Goal: Communication & Community: Answer question/provide support

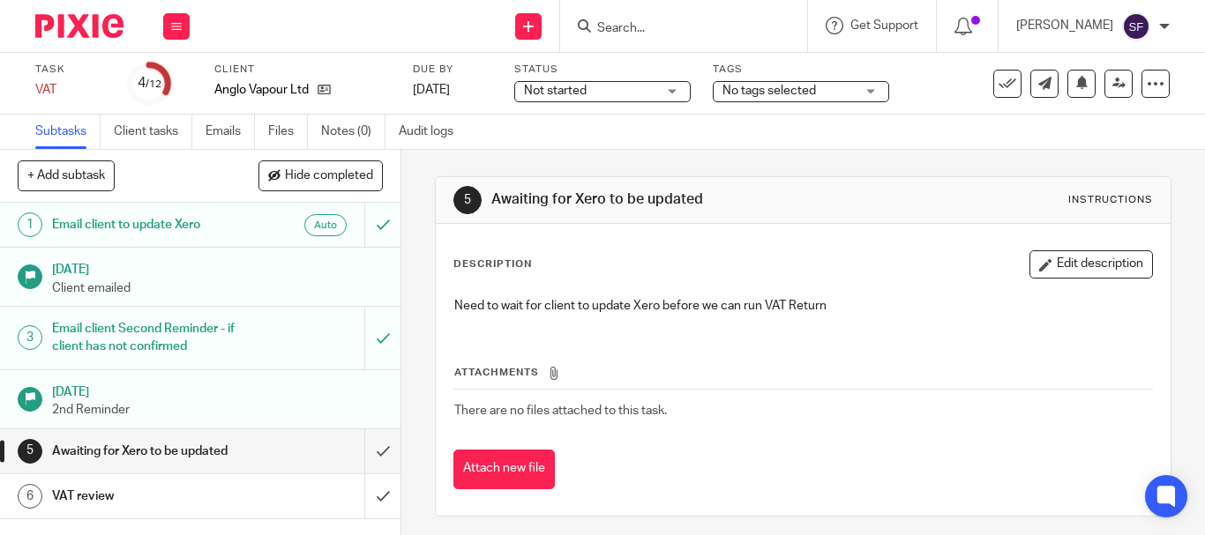
scroll to position [88, 0]
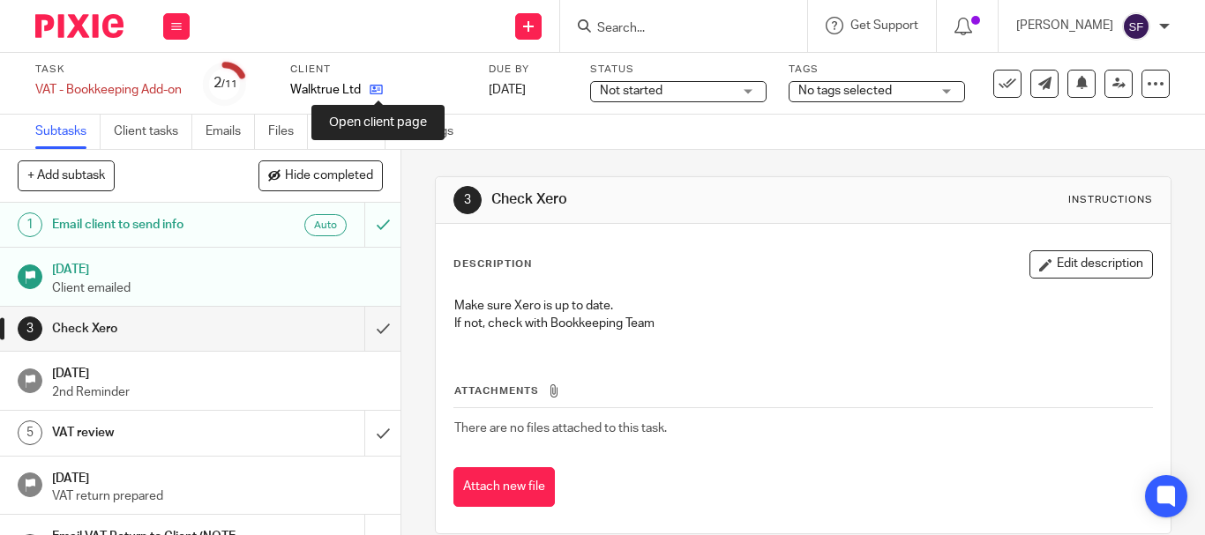
click at [379, 95] on icon at bounding box center [376, 89] width 13 height 13
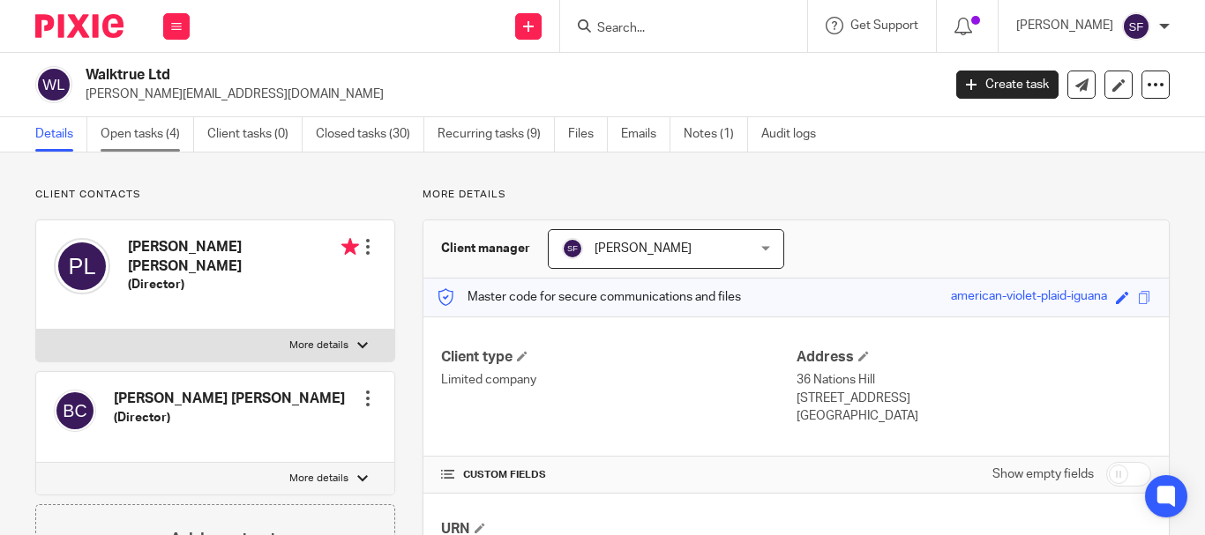
click at [165, 144] on link "Open tasks (4)" at bounding box center [147, 134] width 93 height 34
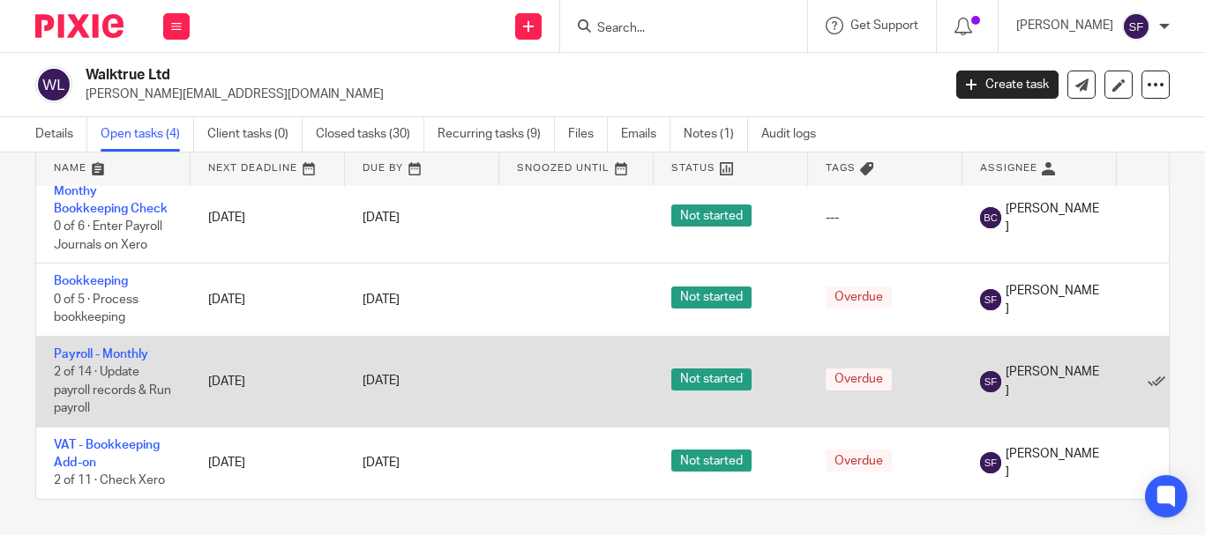
scroll to position [26, 0]
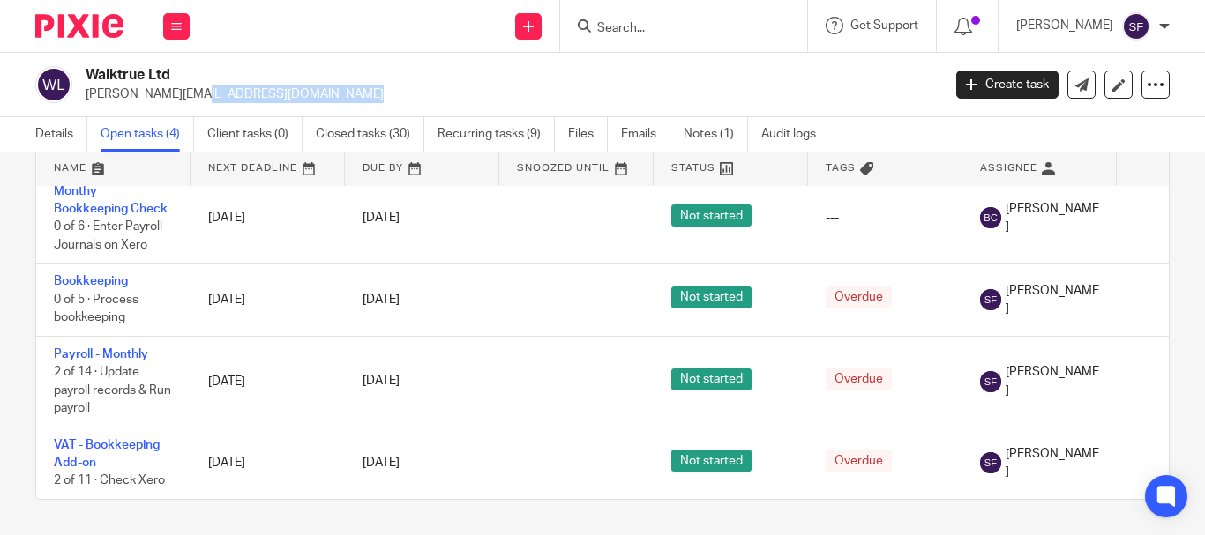
drag, startPoint x: 86, startPoint y: 93, endPoint x: 244, endPoint y: 103, distance: 159.1
click at [244, 103] on div "Walktrue Ltd patrick@truegroup.agency Create task Update from Companies House E…" at bounding box center [602, 85] width 1205 height 64
copy p "patrick@truegroup.agency"
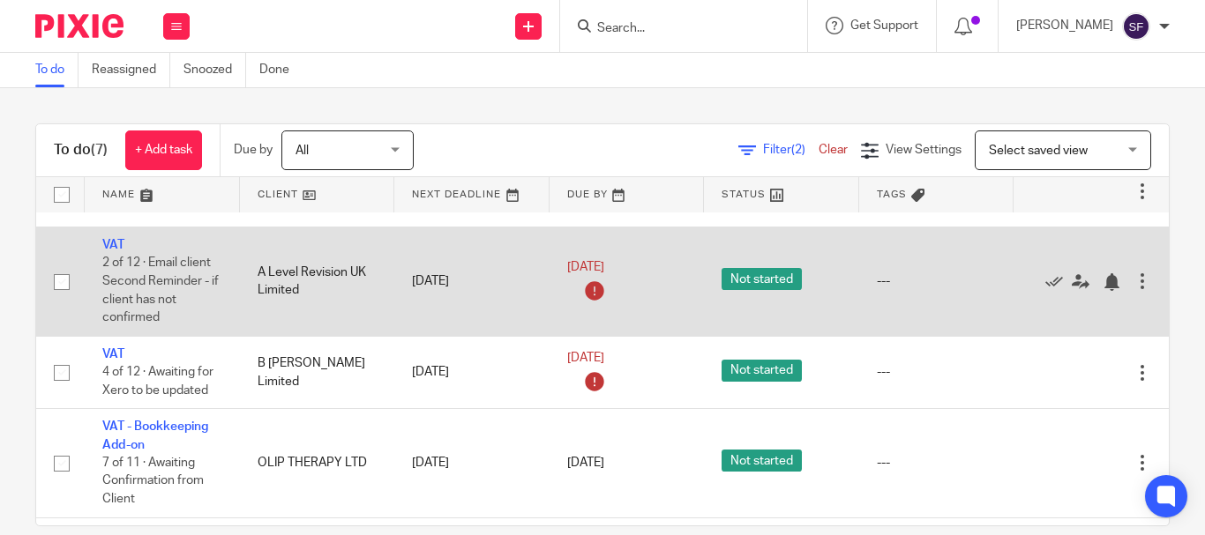
scroll to position [88, 0]
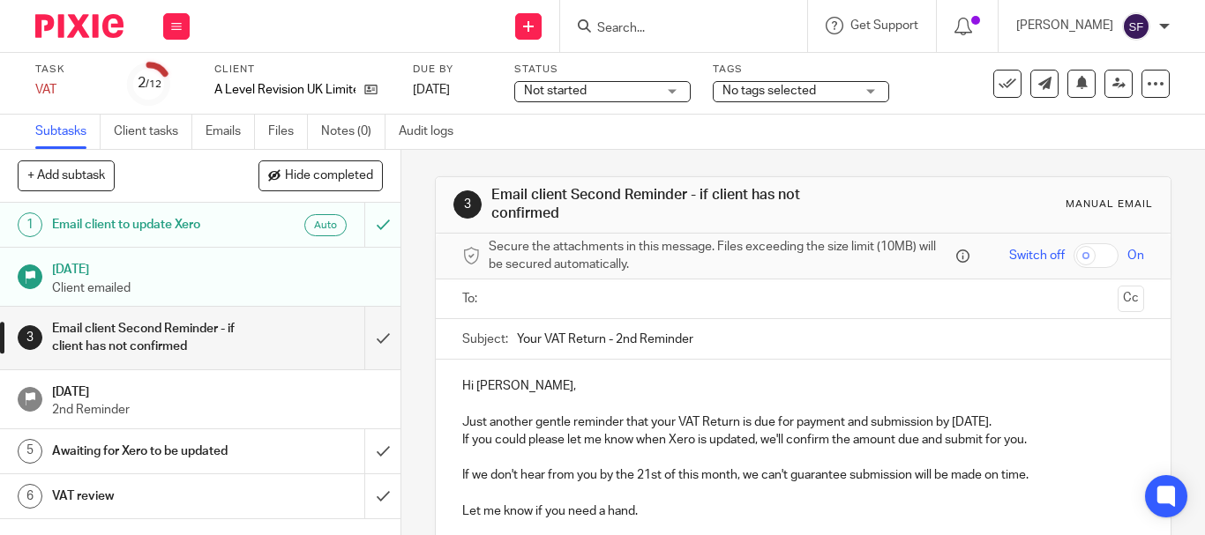
scroll to position [88, 0]
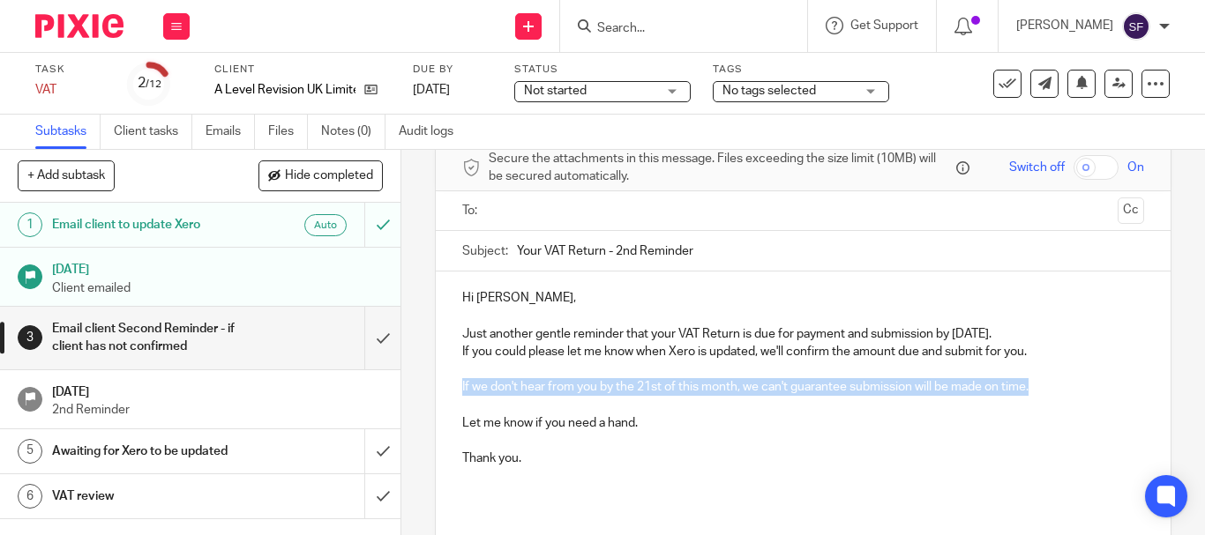
drag, startPoint x: 455, startPoint y: 383, endPoint x: 1070, endPoint y: 390, distance: 614.8
click at [1070, 390] on div "Hi [PERSON_NAME], Just another gentle reminder that your VAT Return is due for …" at bounding box center [803, 394] width 735 height 245
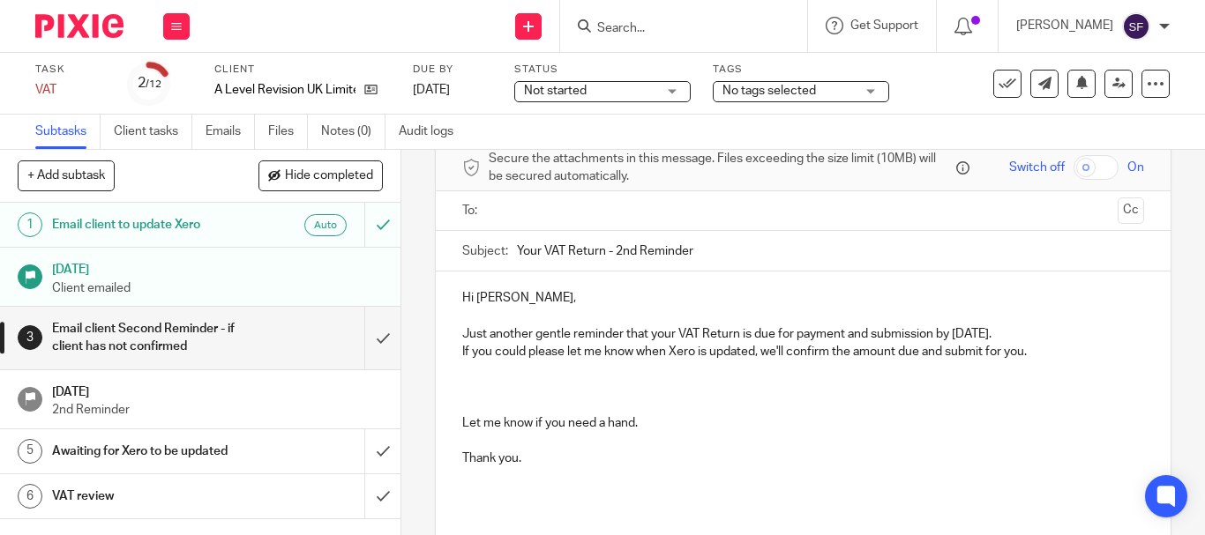
scroll to position [0, 0]
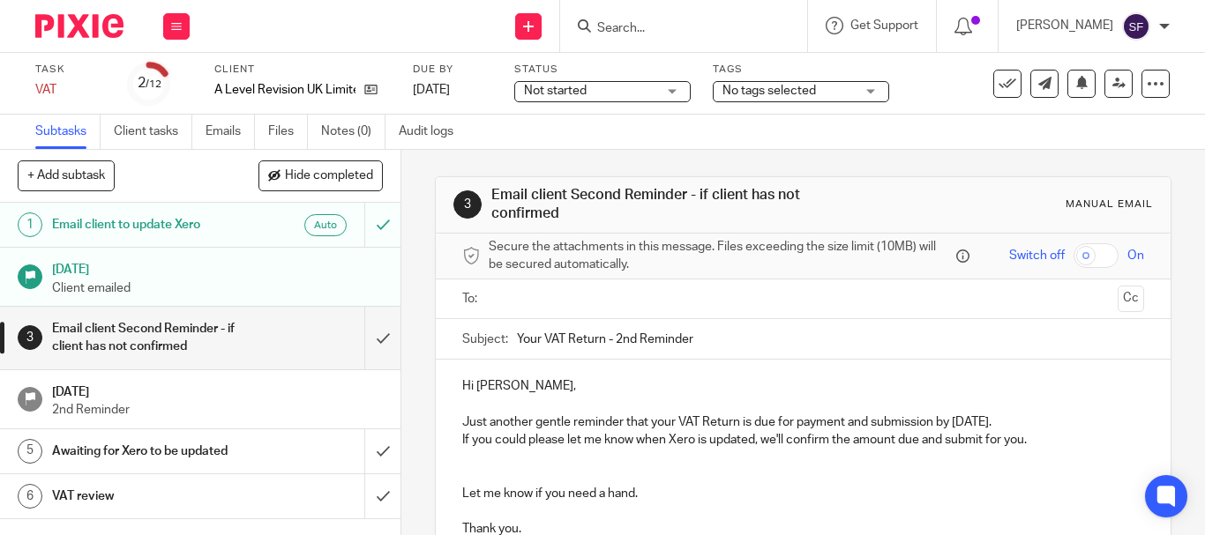
click at [512, 297] on input "text" at bounding box center [802, 299] width 615 height 20
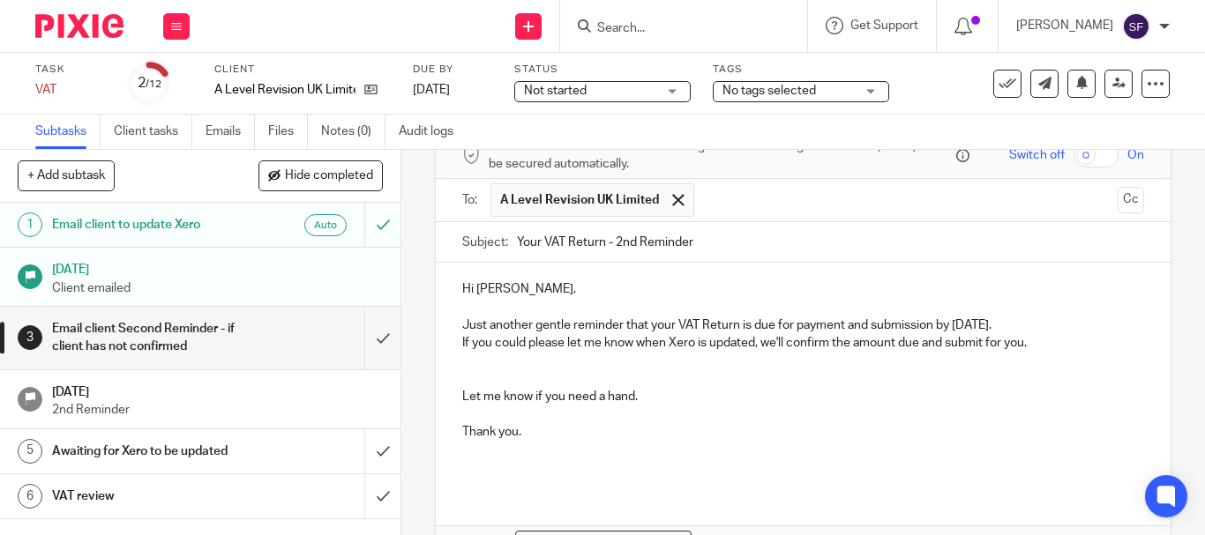
scroll to position [213, 0]
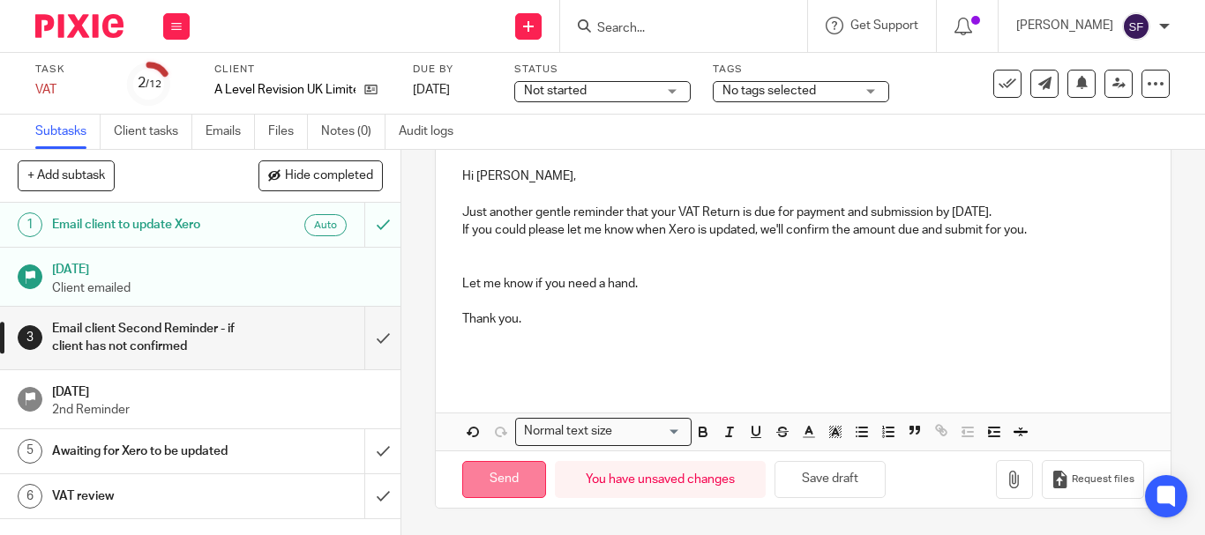
click at [491, 487] on input "Send" at bounding box center [504, 480] width 84 height 38
type input "Sent"
